Goal: Information Seeking & Learning: Learn about a topic

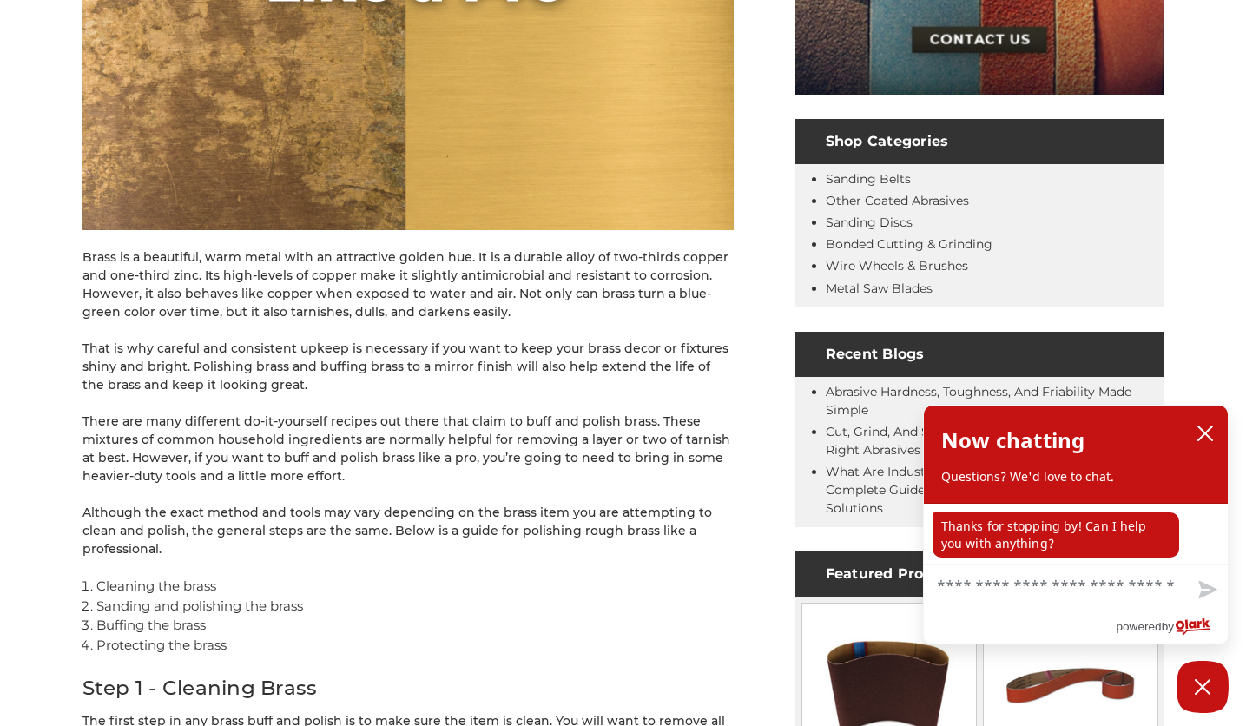
scroll to position [546, 0]
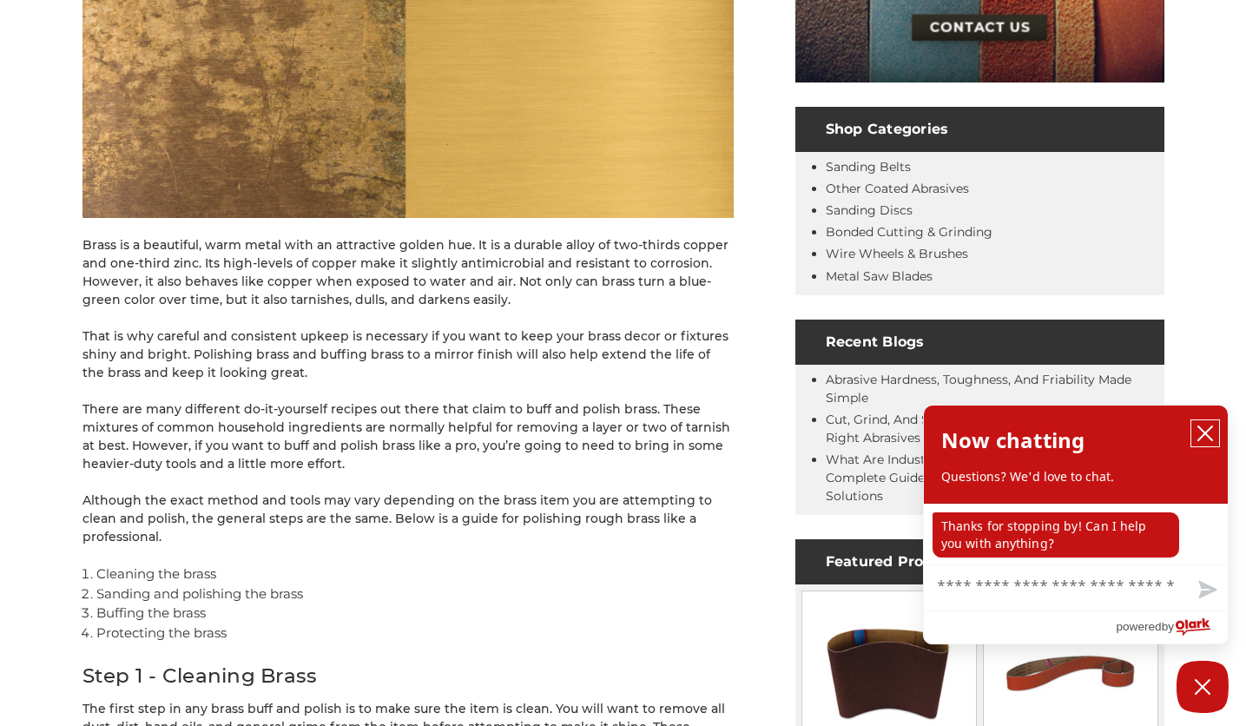
click at [1201, 431] on icon "close chatbox" at bounding box center [1205, 433] width 14 height 14
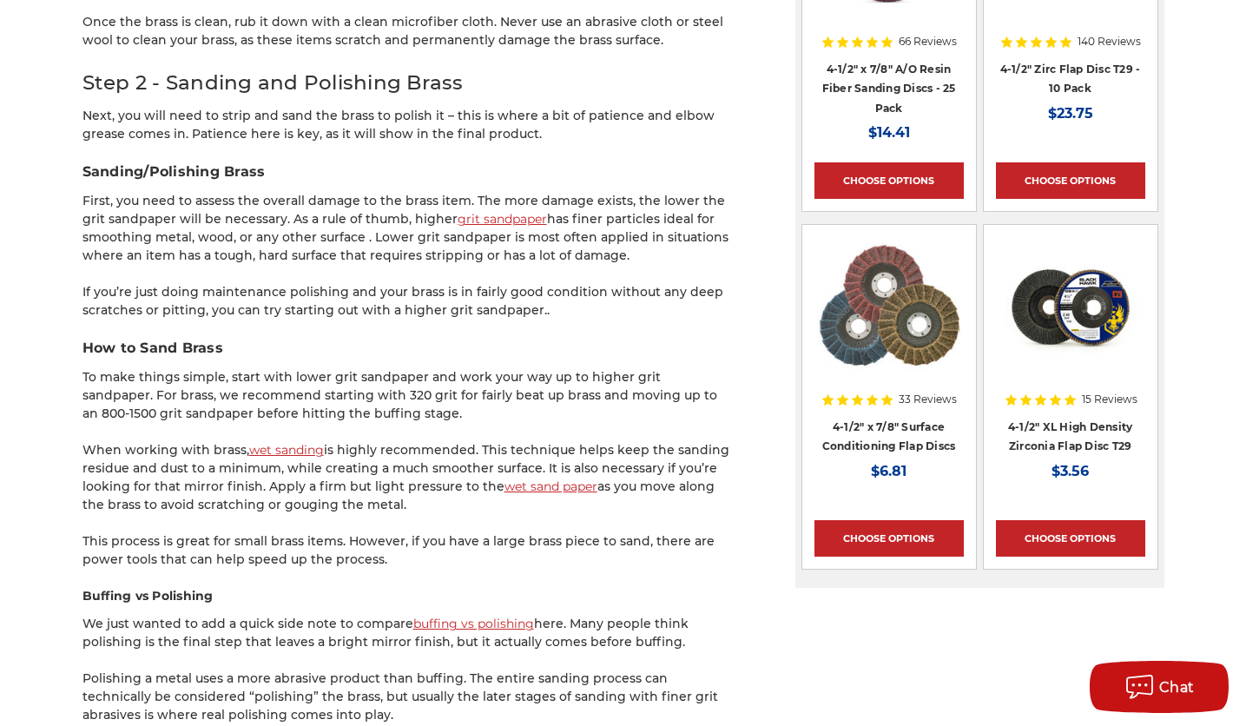
scroll to position [1992, 0]
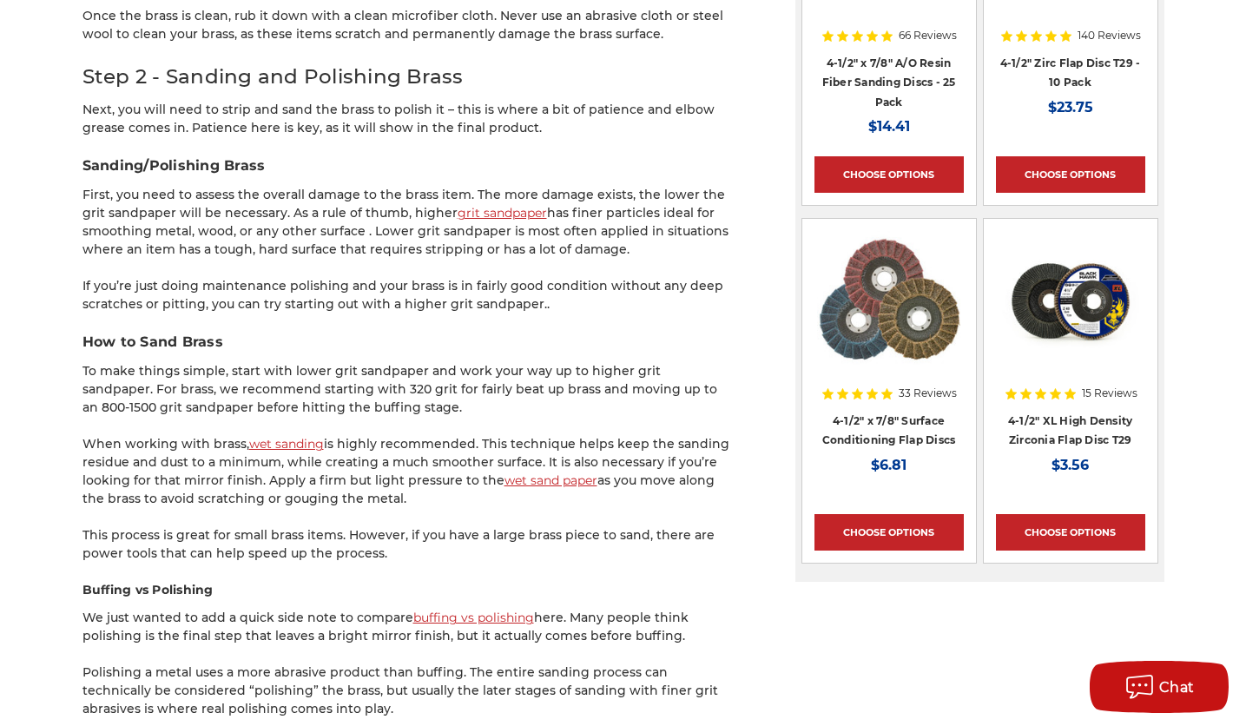
drag, startPoint x: 281, startPoint y: 370, endPoint x: 665, endPoint y: 384, distance: 383.9
click at [665, 384] on p "To make things simple, start with lower grit sandpaper and work your way up to …" at bounding box center [407, 389] width 651 height 55
drag, startPoint x: 194, startPoint y: 422, endPoint x: 258, endPoint y: 426, distance: 64.4
click at [258, 435] on p "When working with brass, wet sanding is highly recommended. This technique help…" at bounding box center [407, 471] width 651 height 73
click at [385, 435] on p "When working with brass, wet sanding is highly recommended. This technique help…" at bounding box center [407, 471] width 651 height 73
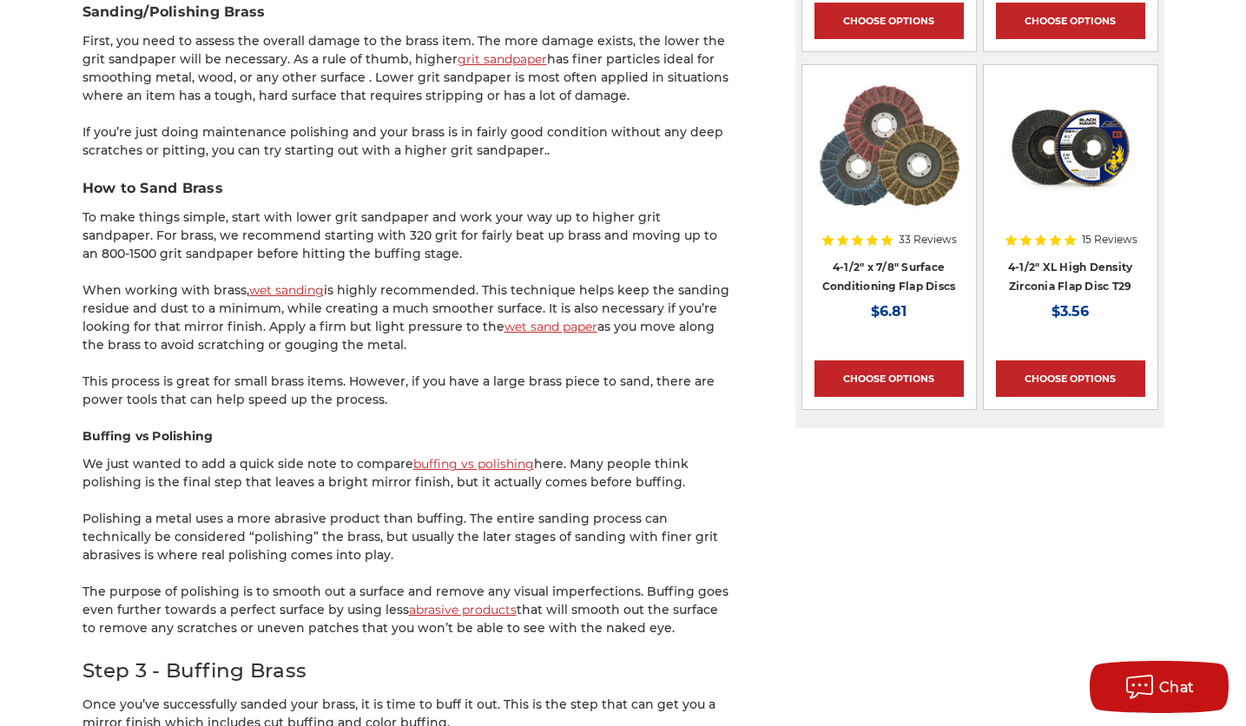
scroll to position [2172, 0]
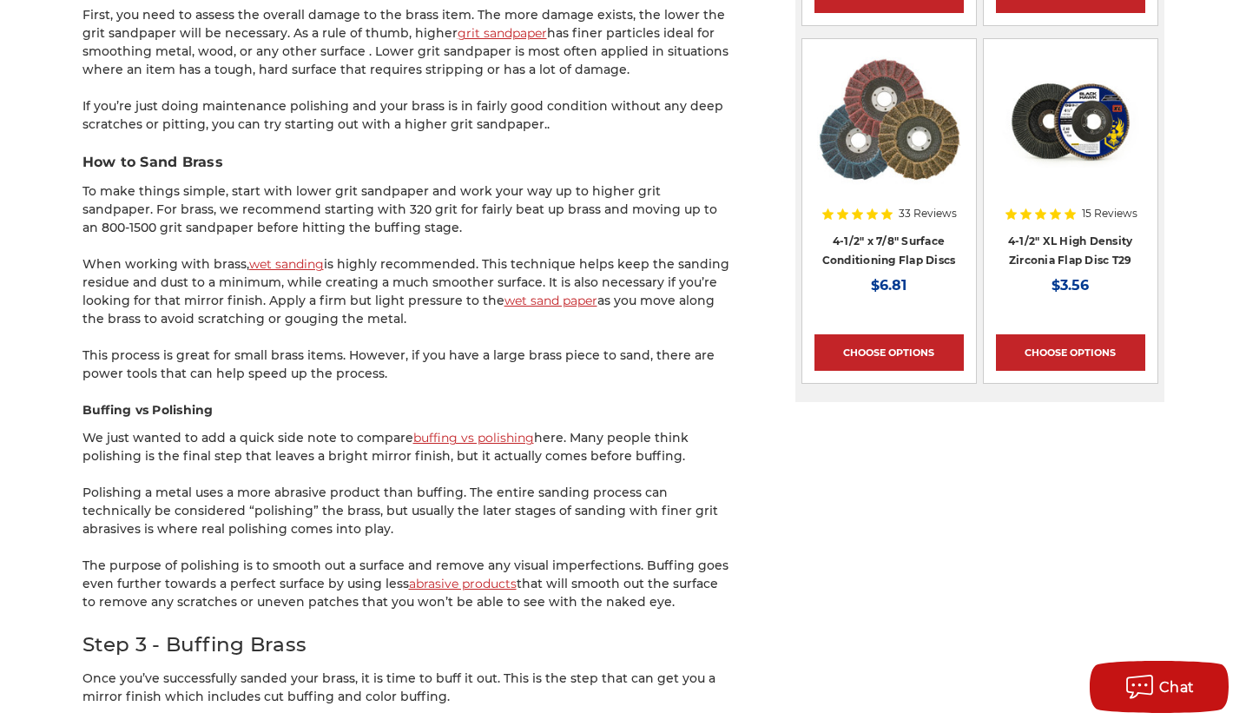
drag, startPoint x: 345, startPoint y: 472, endPoint x: 323, endPoint y: 518, distance: 51.2
click at [323, 518] on p "Polishing a metal uses a more abrasive product than buffing. The entire sanding…" at bounding box center [407, 511] width 651 height 55
click at [328, 556] on p "The purpose of polishing is to smooth out a surface and remove any visual imper…" at bounding box center [407, 583] width 651 height 55
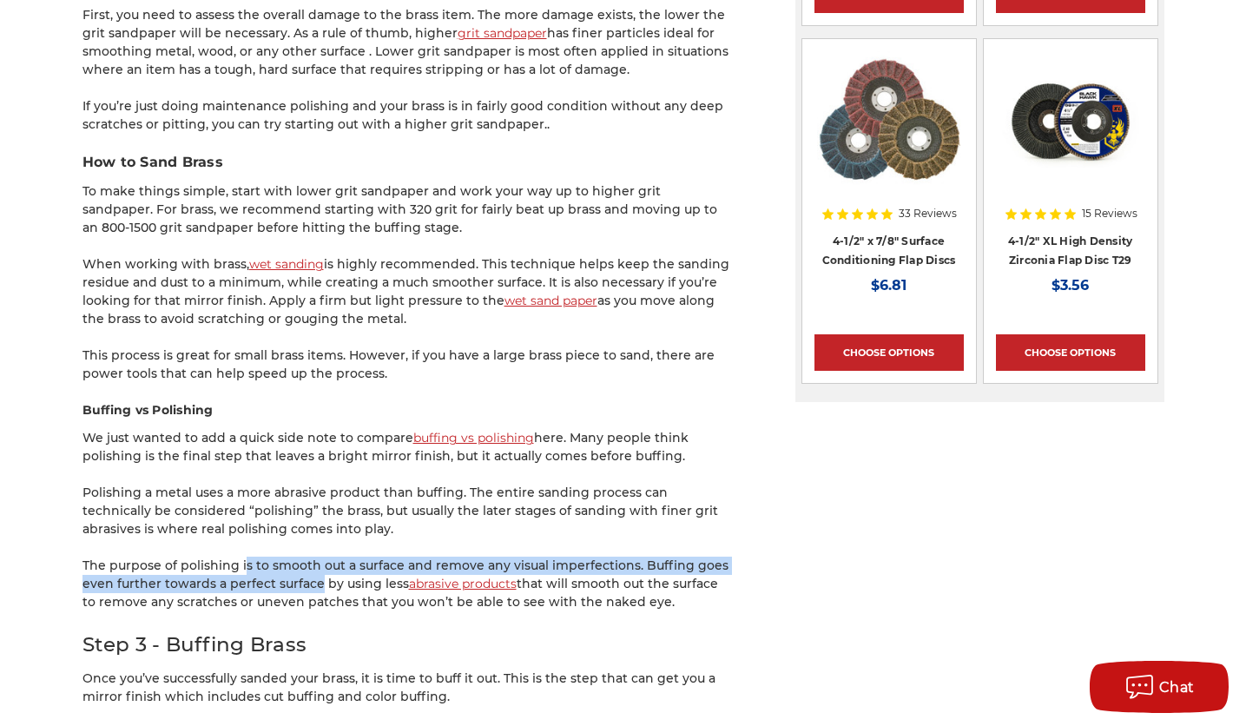
drag, startPoint x: 233, startPoint y: 550, endPoint x: 305, endPoint y: 566, distance: 73.7
click at [305, 566] on p "The purpose of polishing is to smooth out a surface and remove any visual imper…" at bounding box center [407, 583] width 651 height 55
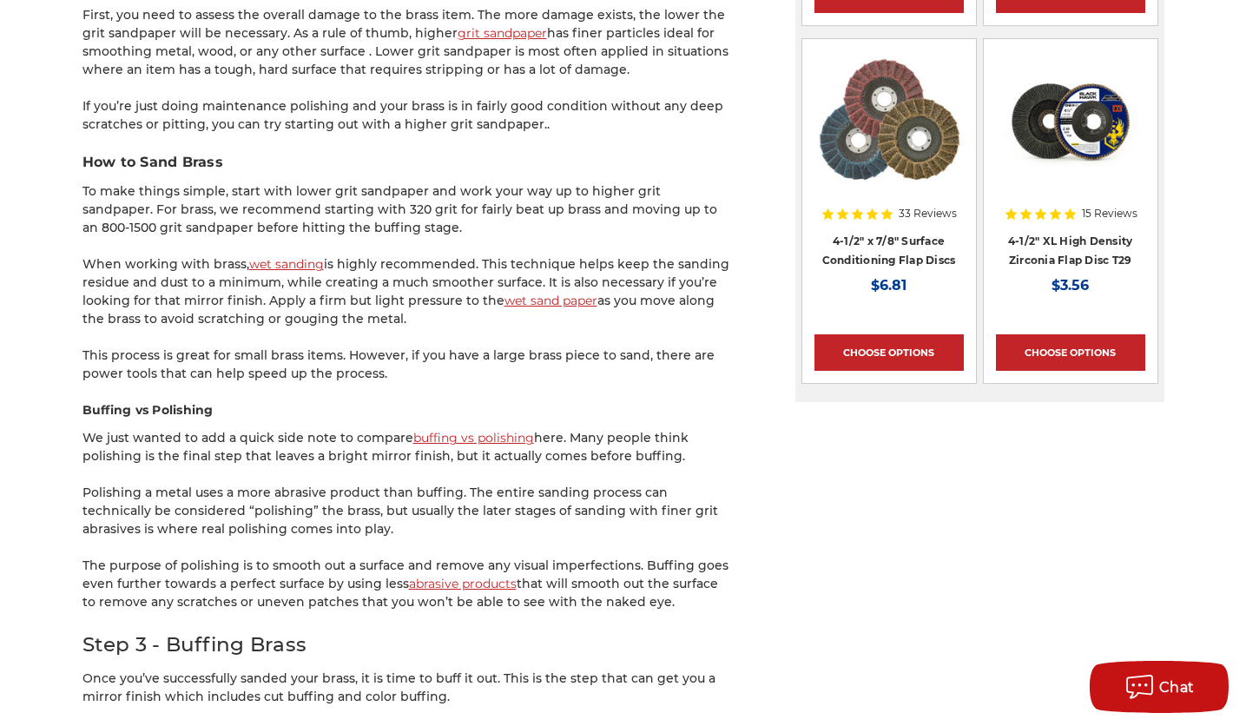
click at [313, 571] on p "The purpose of polishing is to smooth out a surface and remove any visual imper…" at bounding box center [407, 583] width 651 height 55
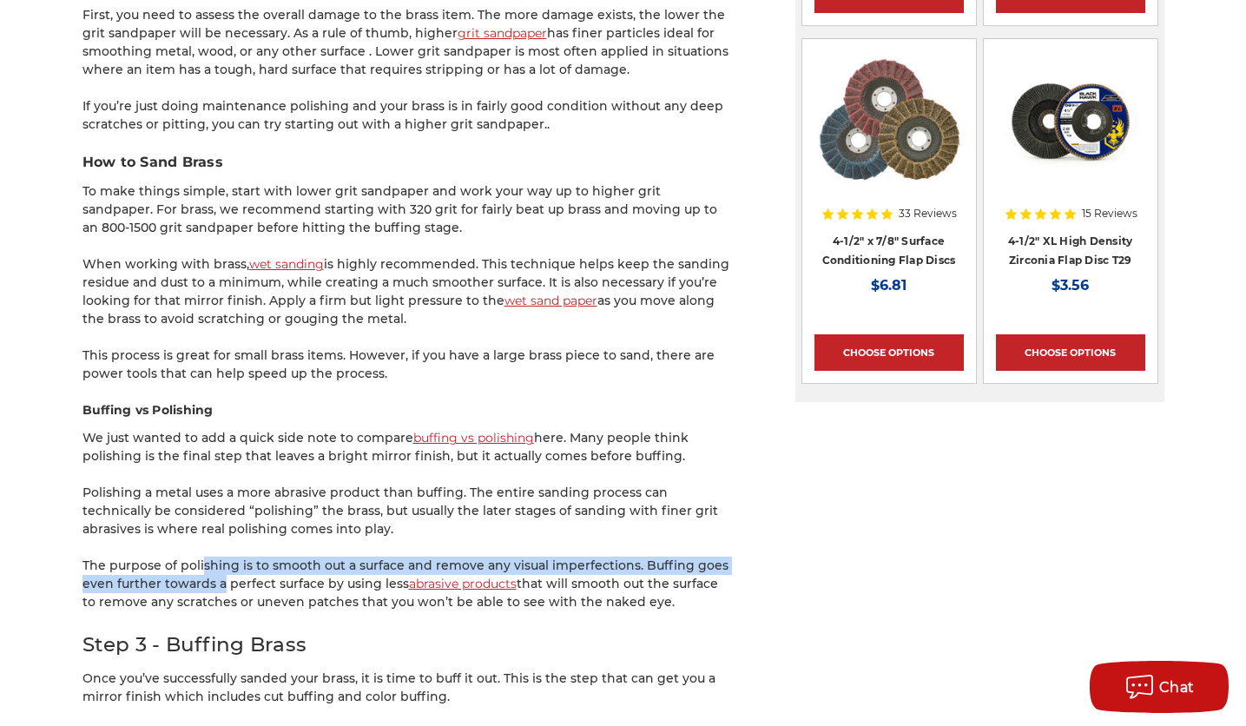
drag, startPoint x: 195, startPoint y: 549, endPoint x: 210, endPoint y: 566, distance: 22.8
click at [210, 566] on p "The purpose of polishing is to smooth out a surface and remove any visual imper…" at bounding box center [407, 583] width 651 height 55
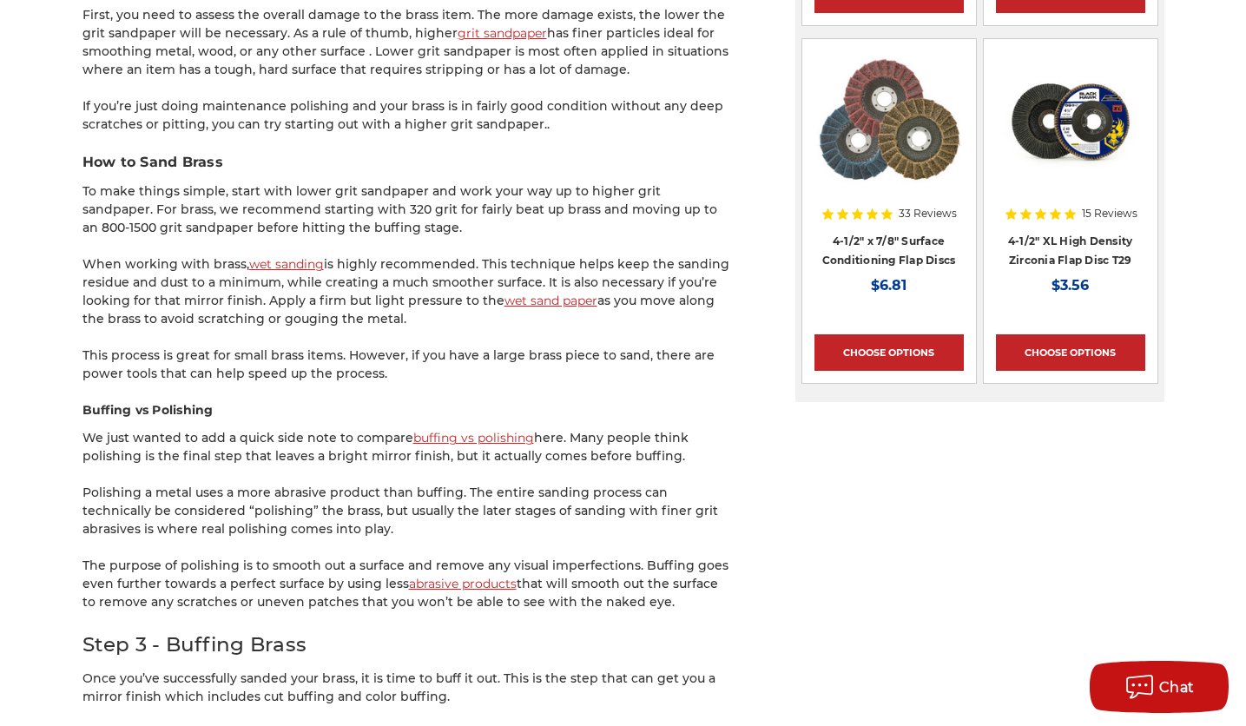
click at [267, 589] on p "The purpose of polishing is to smooth out a surface and remove any visual imper…" at bounding box center [407, 583] width 651 height 55
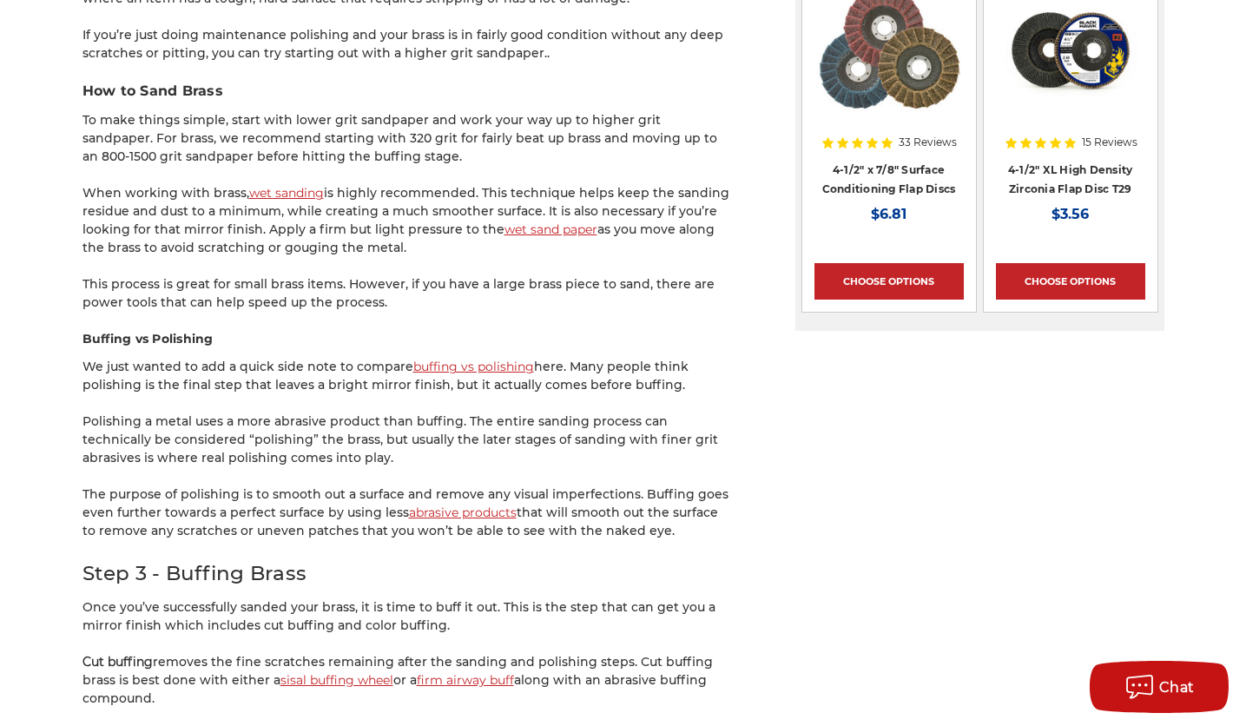
scroll to position [2352, 0]
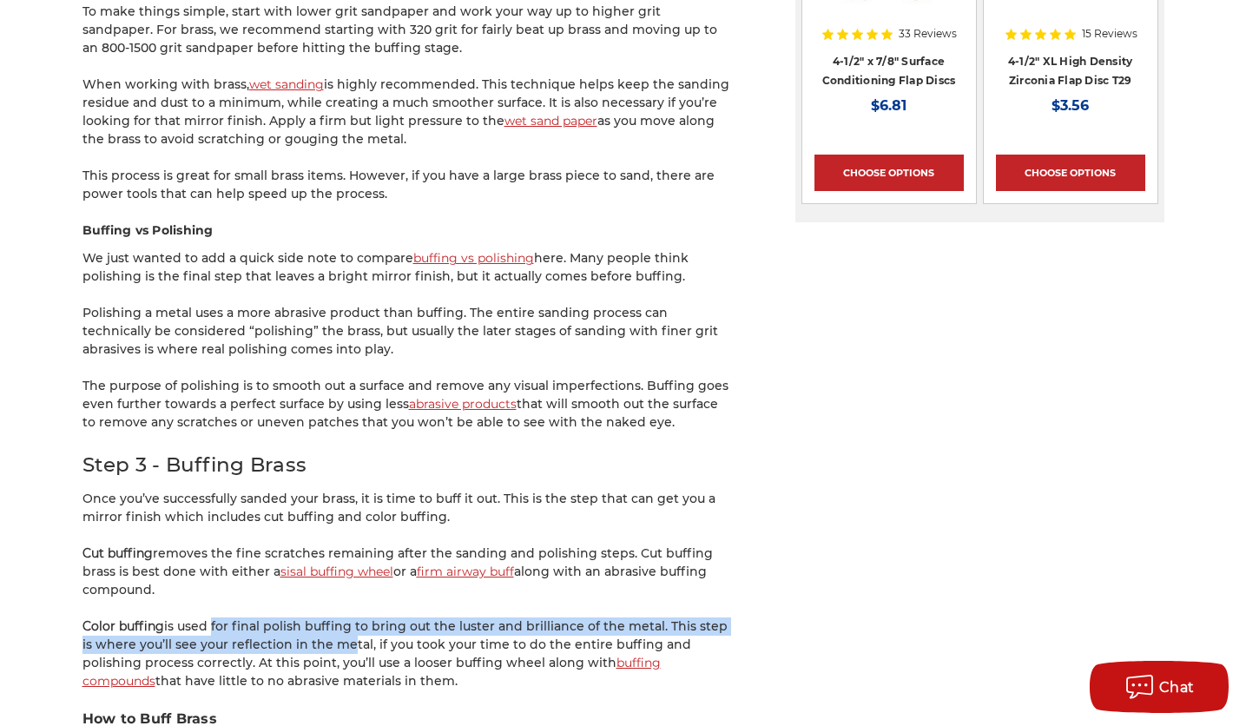
drag, startPoint x: 211, startPoint y: 606, endPoint x: 326, endPoint y: 631, distance: 118.2
click at [326, 631] on p "Color buffing is used for final polish buffing to bring out the luster and bril…" at bounding box center [407, 653] width 651 height 73
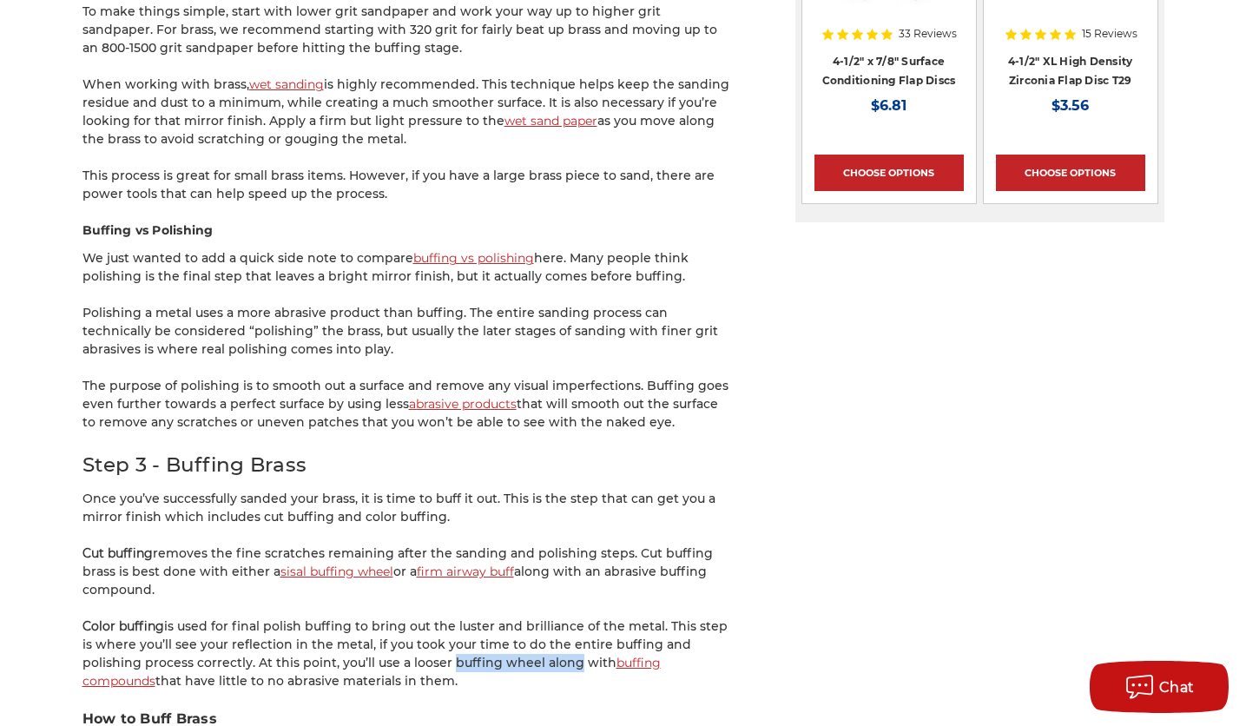
drag, startPoint x: 382, startPoint y: 647, endPoint x: 418, endPoint y: 640, distance: 37.1
click at [501, 638] on p "Color buffing is used for final polish buffing to bring out the luster and bril…" at bounding box center [407, 653] width 651 height 73
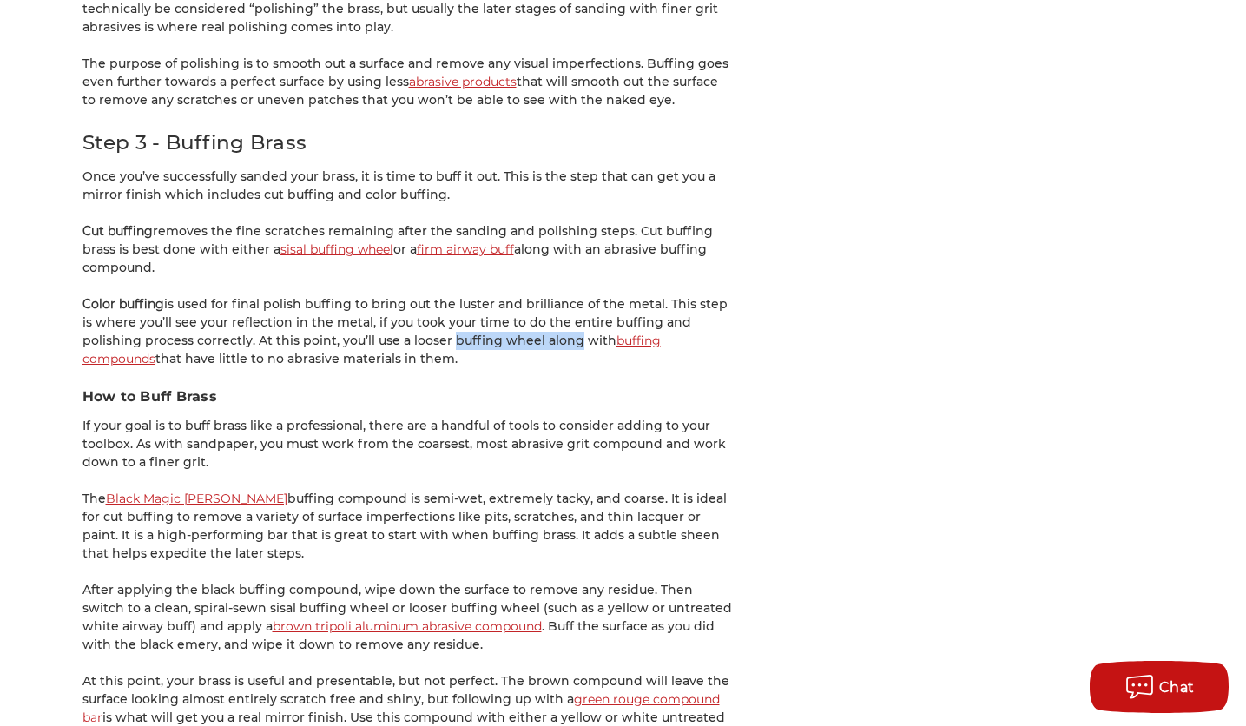
scroll to position [2819, 0]
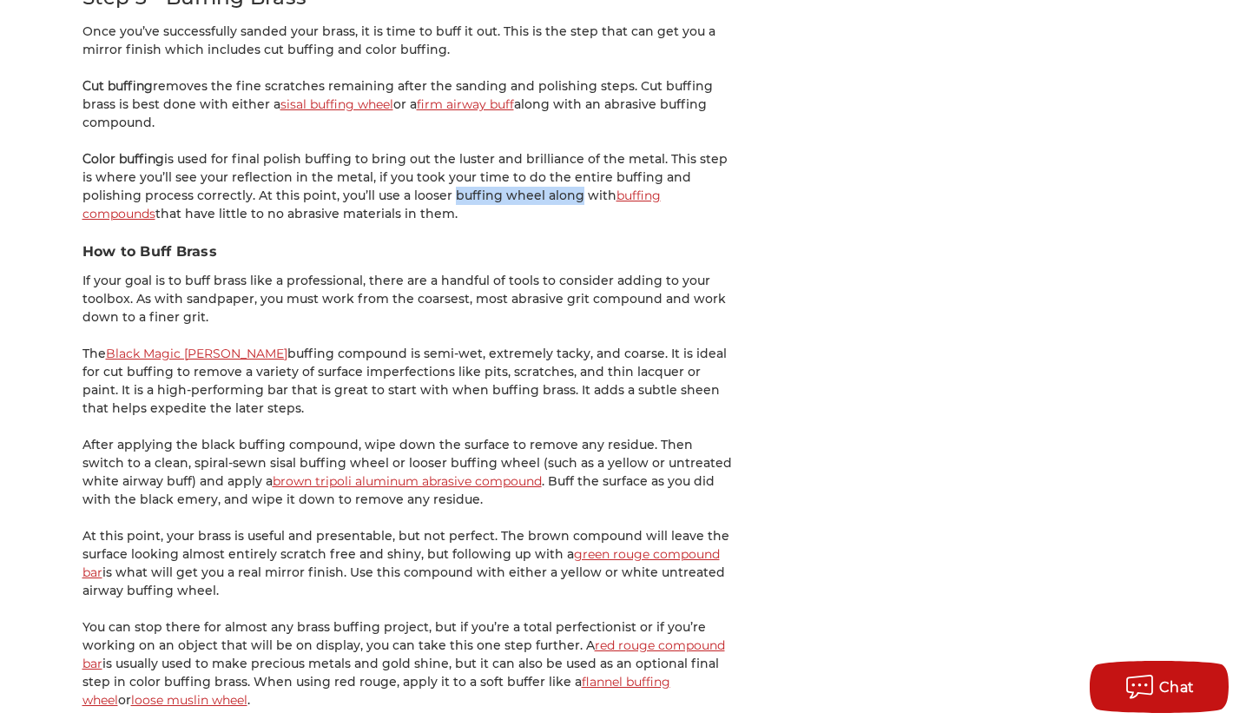
click at [665, 674] on link "flannel buffing wheel" at bounding box center [376, 691] width 588 height 34
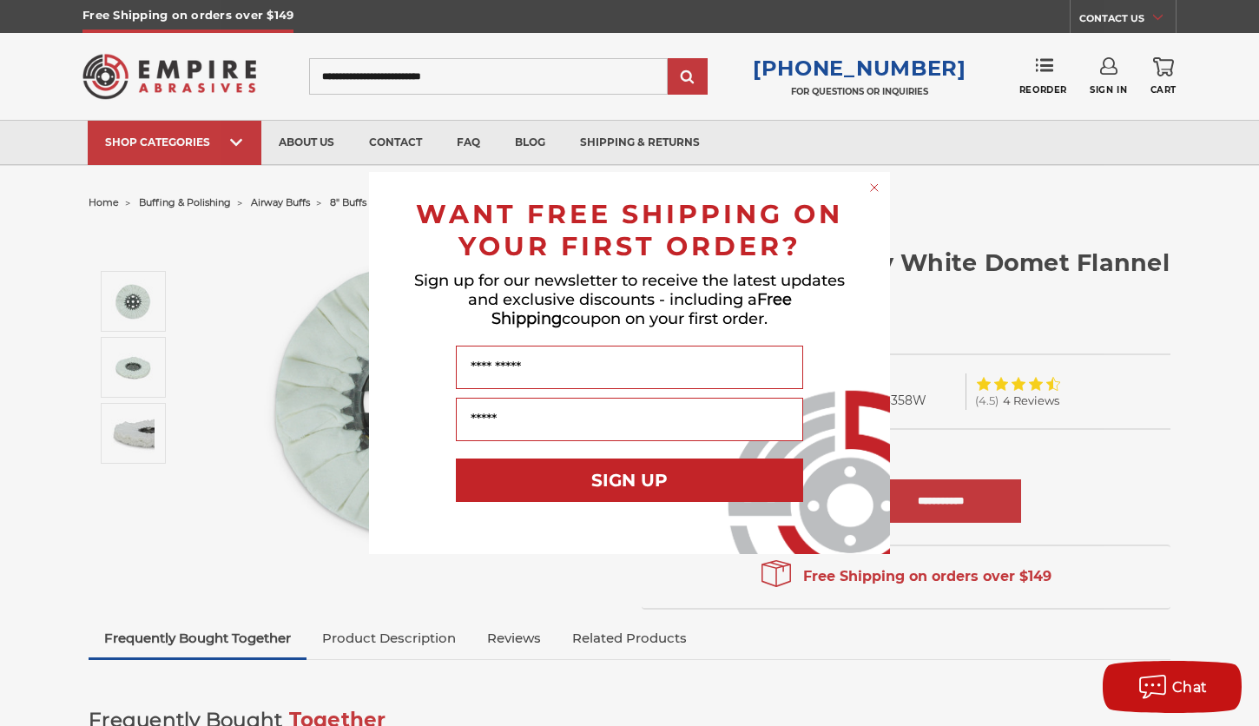
click at [875, 188] on circle "Close dialog" at bounding box center [874, 188] width 16 height 16
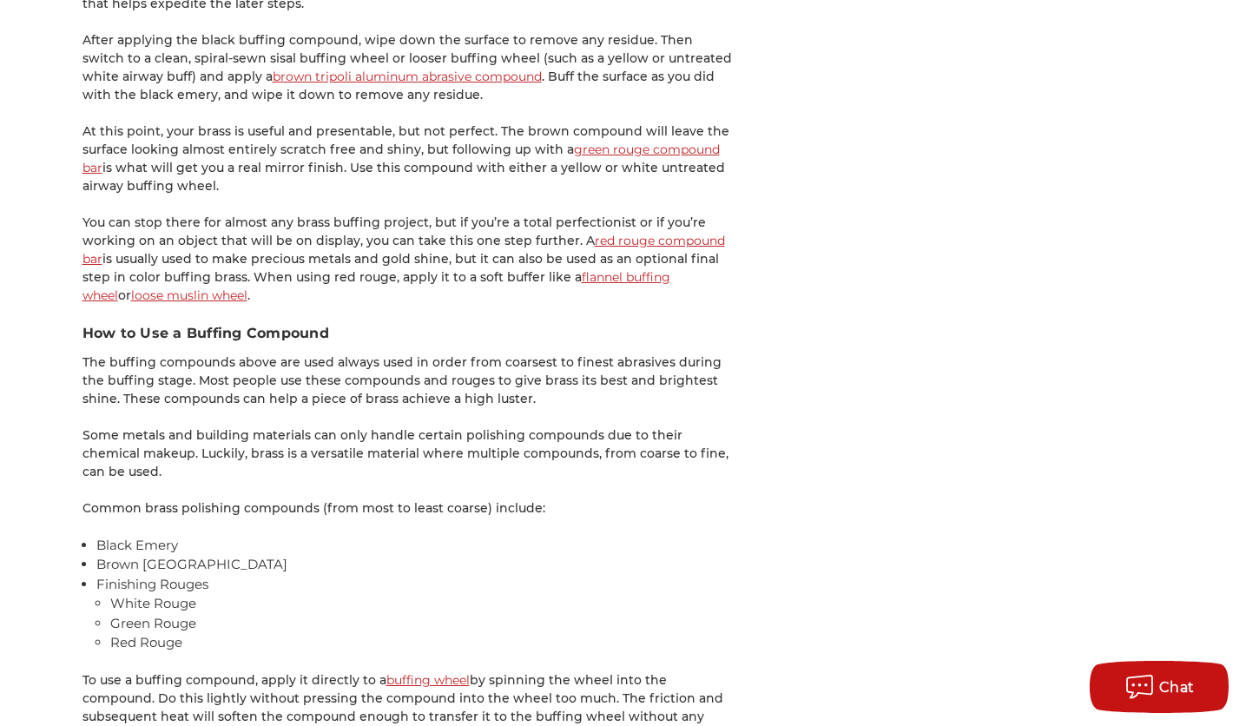
scroll to position [3280, 0]
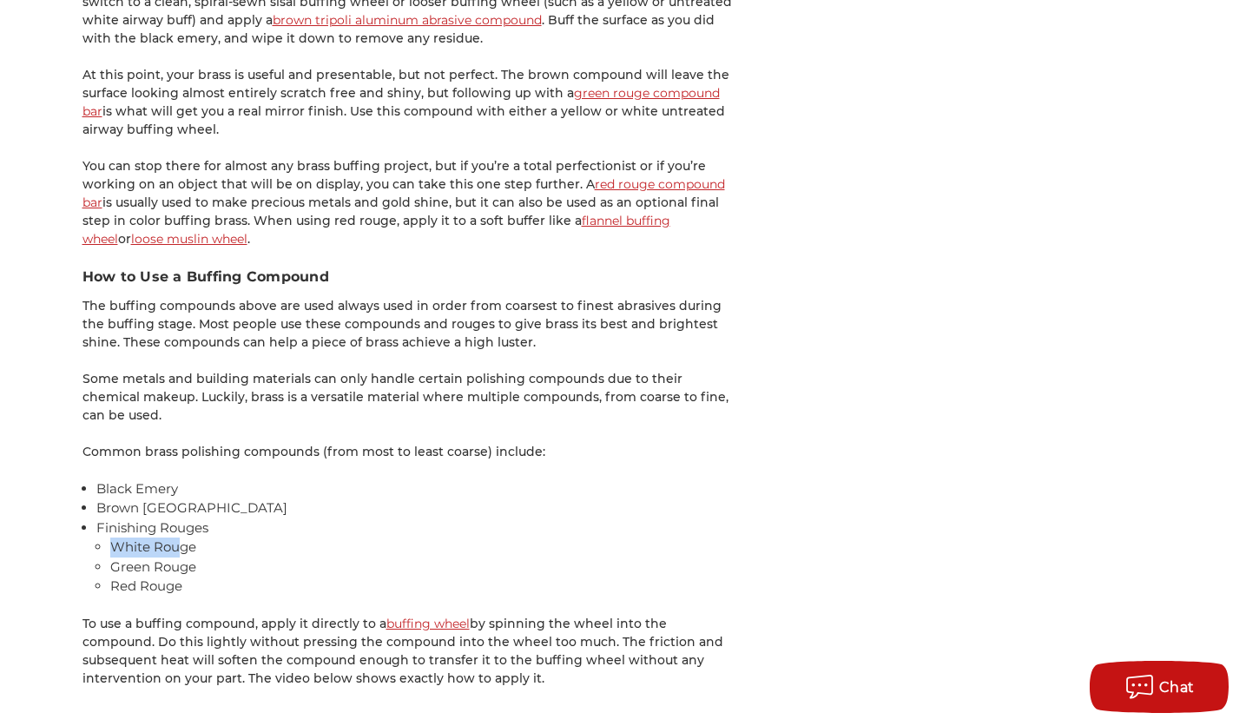
drag, startPoint x: 114, startPoint y: 523, endPoint x: 182, endPoint y: 528, distance: 68.7
click at [182, 537] on li "White Rouge" at bounding box center [421, 547] width 622 height 20
click at [194, 537] on li "White Rouge" at bounding box center [421, 547] width 622 height 20
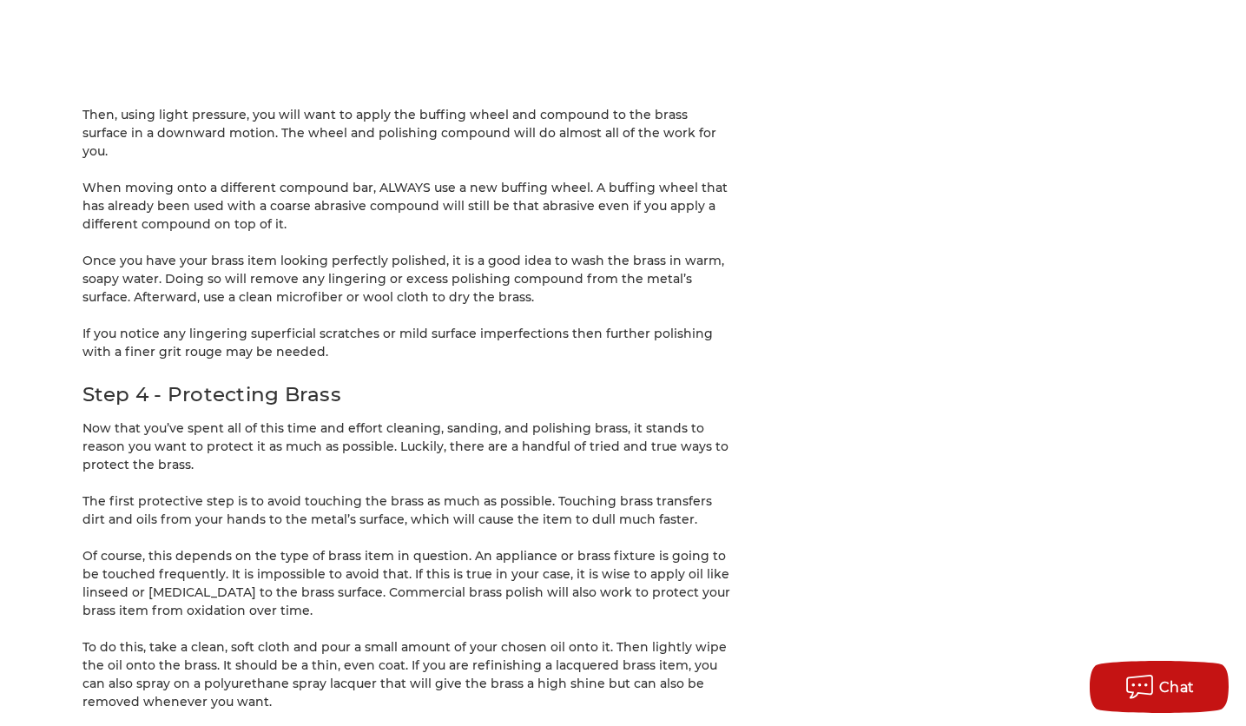
scroll to position [4165, 0]
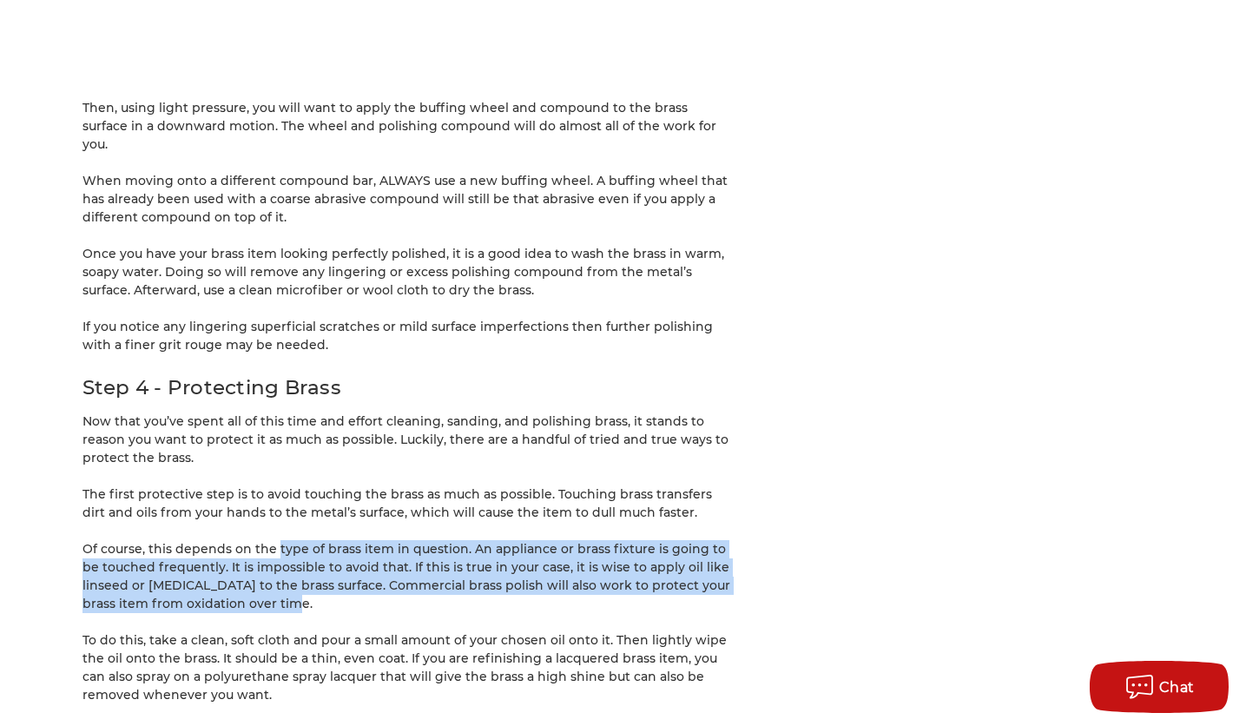
drag, startPoint x: 263, startPoint y: 511, endPoint x: 264, endPoint y: 563, distance: 52.1
click at [264, 563] on p "Of course, this depends on the type of brass item in question. An appliance or …" at bounding box center [407, 576] width 651 height 73
drag, startPoint x: 184, startPoint y: 605, endPoint x: 211, endPoint y: 655, distance: 57.1
click at [211, 655] on p "To do this, take a clean, soft cloth and pour a small amount of your chosen oil…" at bounding box center [407, 667] width 651 height 73
click at [230, 655] on p "To do this, take a clean, soft cloth and pour a small amount of your chosen oil…" at bounding box center [407, 667] width 651 height 73
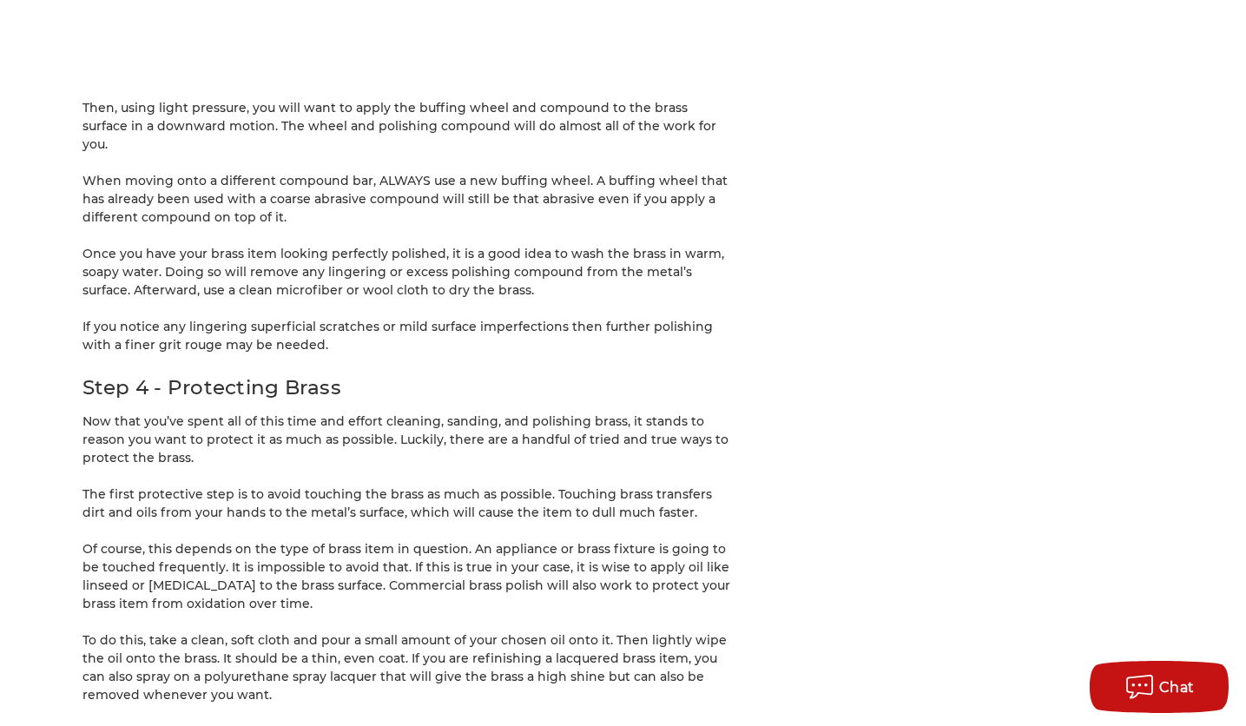
scroll to position [4168, 0]
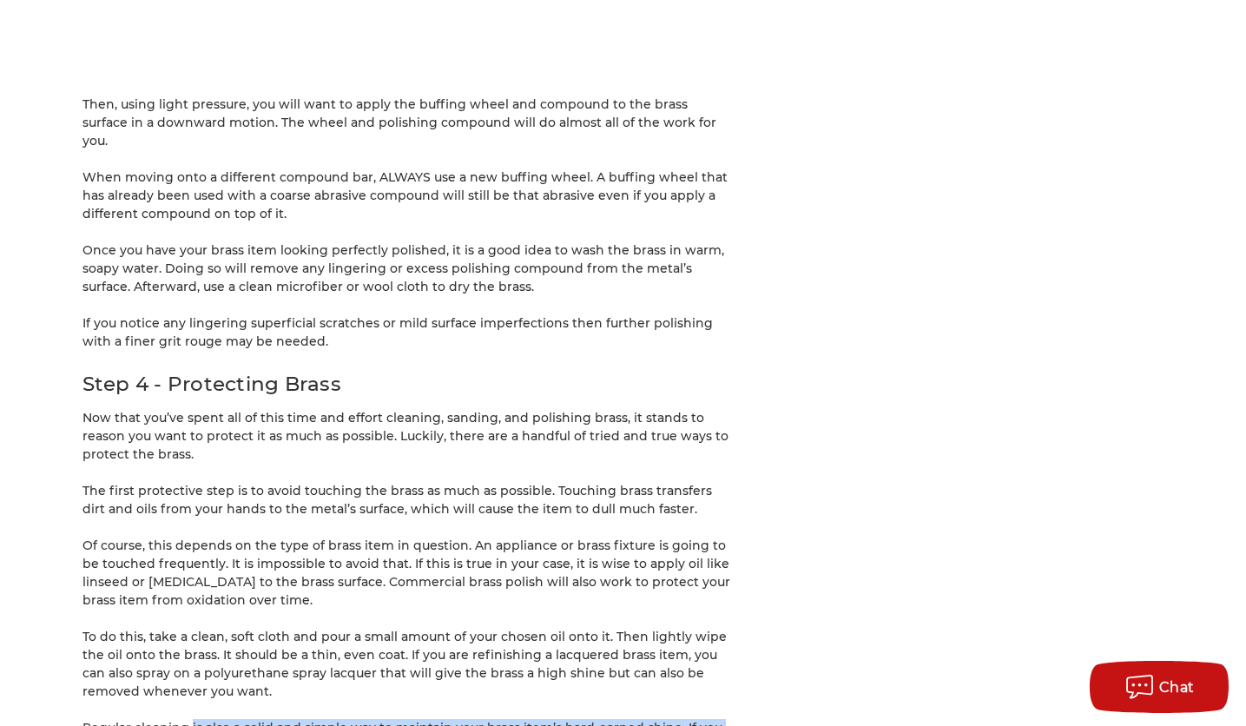
drag, startPoint x: 180, startPoint y: 683, endPoint x: 196, endPoint y: 720, distance: 40.8
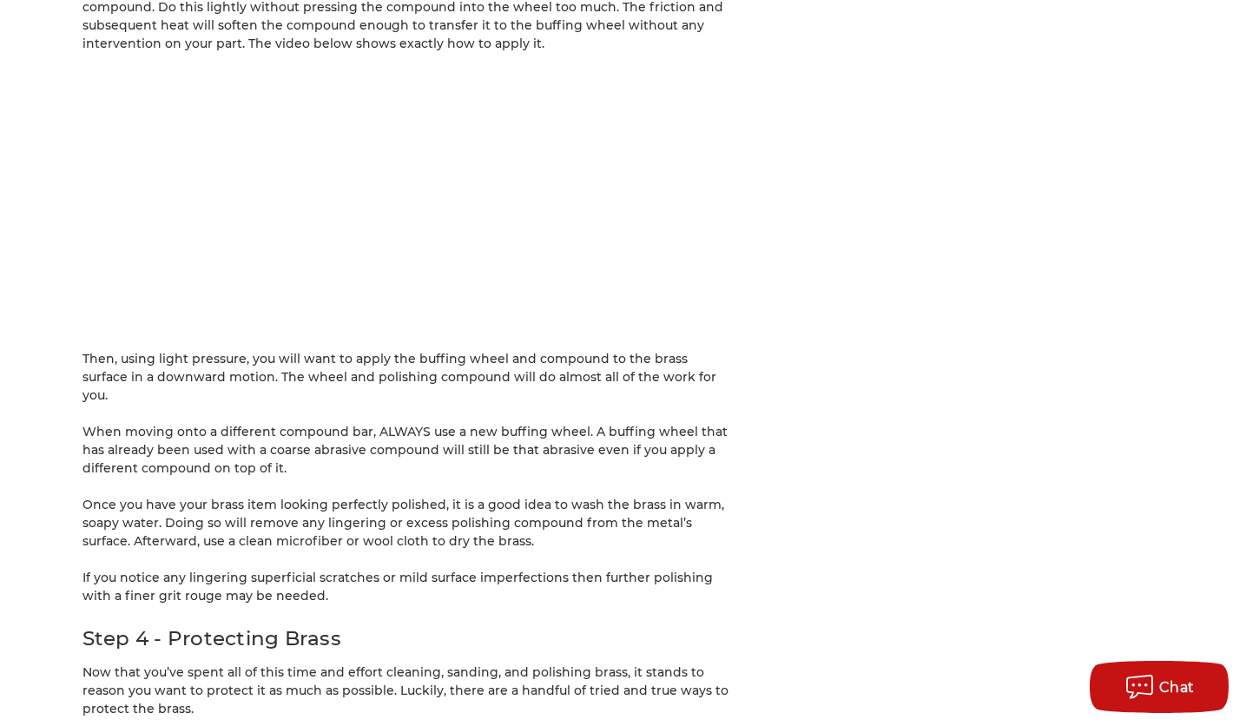
scroll to position [3631, 0]
